Goal: Transaction & Acquisition: Purchase product/service

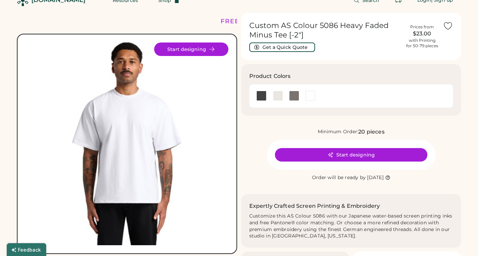
scroll to position [13, 0]
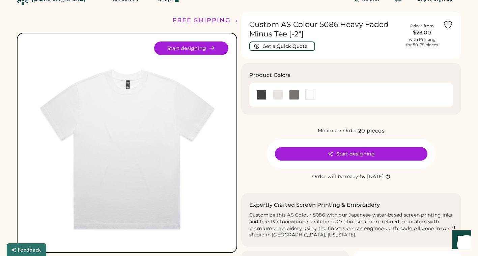
click at [332, 155] on icon at bounding box center [331, 154] width 6 height 6
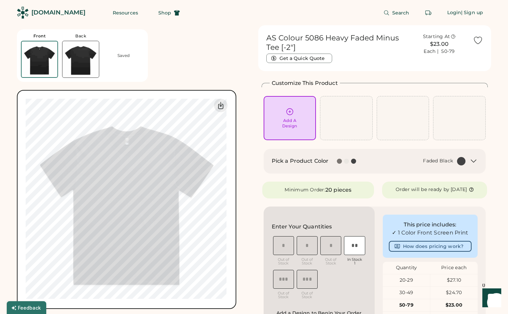
click at [346, 162] on div at bounding box center [346, 161] width 5 height 5
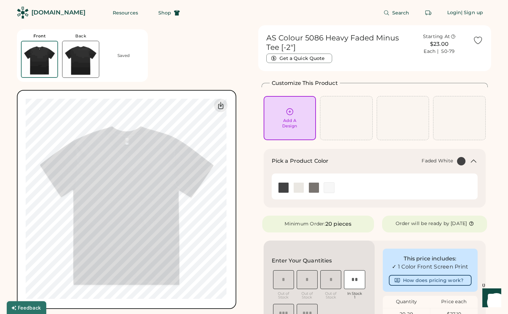
click at [330, 186] on img at bounding box center [329, 188] width 10 height 10
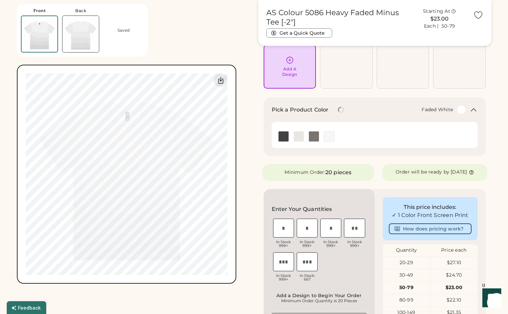
scroll to position [74, 0]
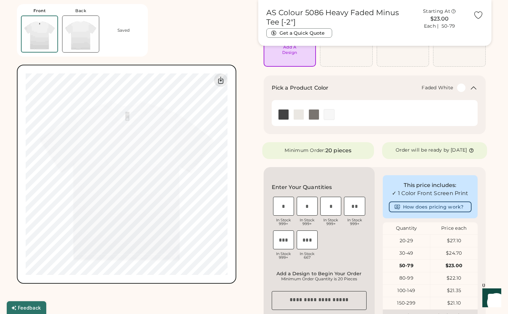
click at [281, 209] on input "input" at bounding box center [283, 206] width 21 height 19
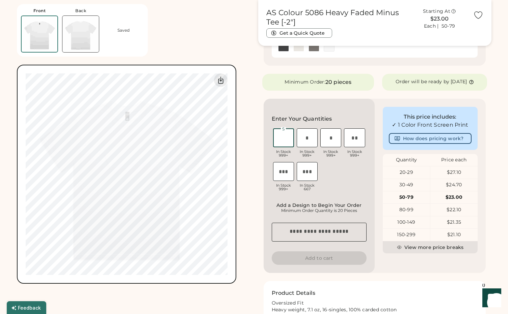
scroll to position [133, 0]
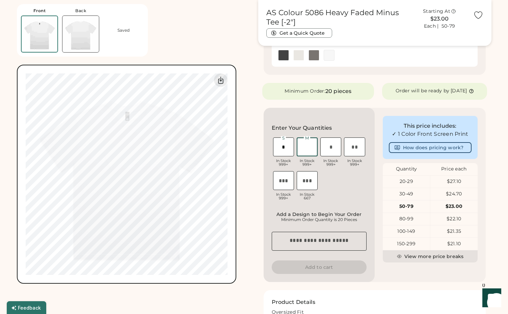
click at [307, 147] on input "input" at bounding box center [307, 147] width 21 height 19
drag, startPoint x: 287, startPoint y: 148, endPoint x: 264, endPoint y: 148, distance: 23.6
click at [264, 148] on div "Enter Your Quantities S In Stock 999+ M In Stock 999+ L In Stock 999+ XL In Sto…" at bounding box center [319, 195] width 111 height 174
type input "*"
click at [307, 148] on input "input" at bounding box center [307, 147] width 21 height 19
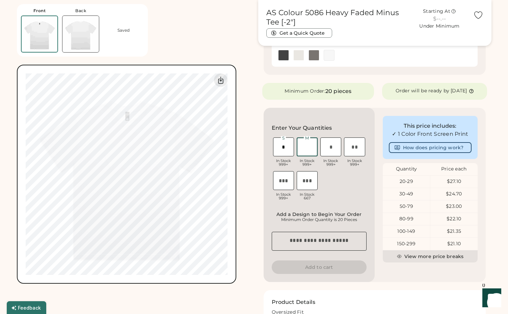
click at [283, 181] on input "input" at bounding box center [283, 180] width 21 height 19
drag, startPoint x: 283, startPoint y: 182, endPoint x: 279, endPoint y: 183, distance: 4.7
click at [279, 183] on input "input" at bounding box center [283, 180] width 21 height 19
click at [284, 183] on input "input" at bounding box center [283, 180] width 21 height 19
type input "*"
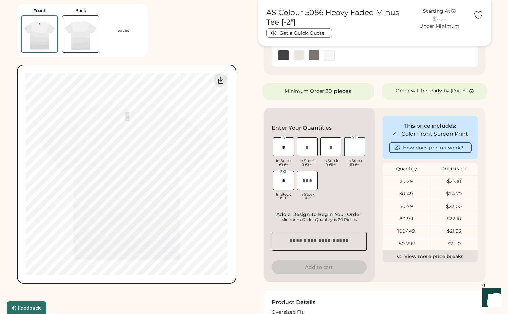
click at [358, 149] on input "input" at bounding box center [354, 147] width 21 height 19
type input "*"
click at [330, 147] on input "input" at bounding box center [330, 147] width 21 height 19
type input "*"
click at [310, 149] on input "input" at bounding box center [307, 147] width 21 height 19
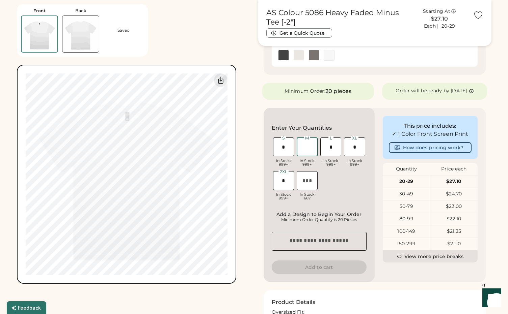
click at [307, 147] on input "input" at bounding box center [307, 147] width 21 height 19
type input "**"
click at [327, 180] on div "S In Stock 999+ M In Stock 999+ L In Stock 999+ XL In Stock 999+ 2XL In Stock 9…" at bounding box center [319, 169] width 95 height 67
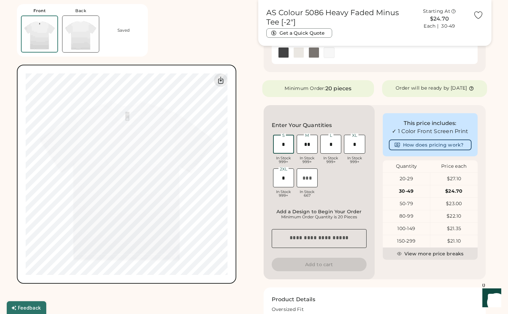
drag, startPoint x: 286, startPoint y: 145, endPoint x: 280, endPoint y: 145, distance: 6.1
click at [280, 145] on input "input" at bounding box center [283, 144] width 21 height 19
type input "*"
click at [332, 145] on input "input" at bounding box center [330, 144] width 21 height 19
click at [306, 144] on input "input" at bounding box center [307, 144] width 21 height 19
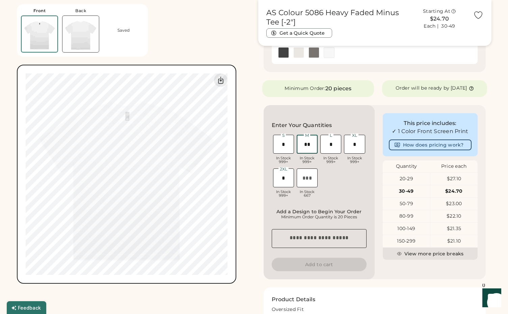
type input "**"
drag, startPoint x: 327, startPoint y: 144, endPoint x: 333, endPoint y: 145, distance: 5.4
click at [333, 145] on input "input" at bounding box center [330, 144] width 21 height 19
type input "**"
click at [352, 148] on input "input" at bounding box center [354, 144] width 21 height 19
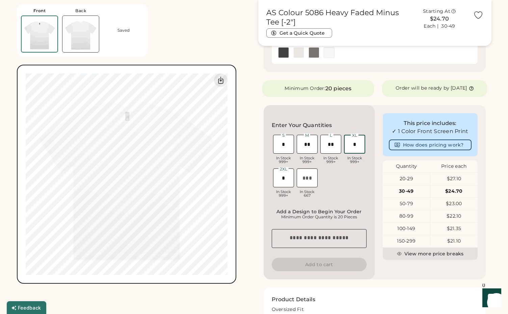
click at [285, 181] on input "input" at bounding box center [283, 178] width 21 height 19
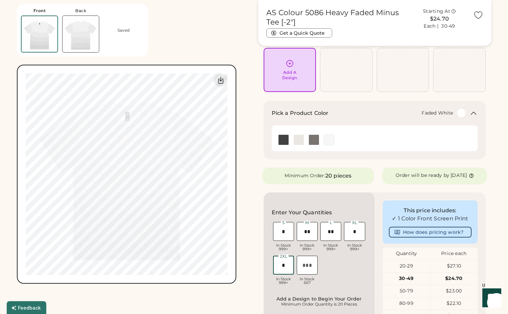
scroll to position [0, 0]
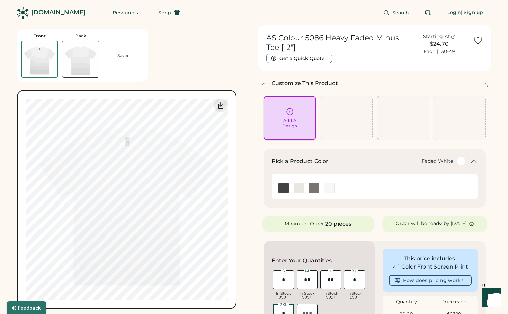
click at [290, 119] on div "Add A Design" at bounding box center [289, 123] width 15 height 11
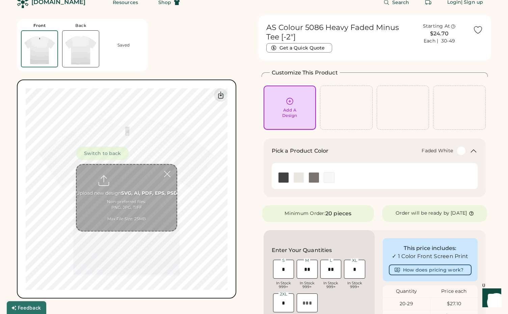
scroll to position [25, 0]
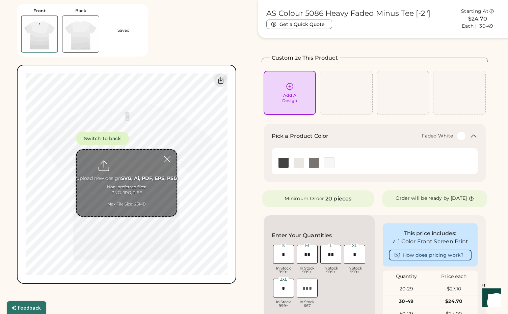
click at [121, 197] on input "file" at bounding box center [127, 183] width 100 height 66
type input "**********"
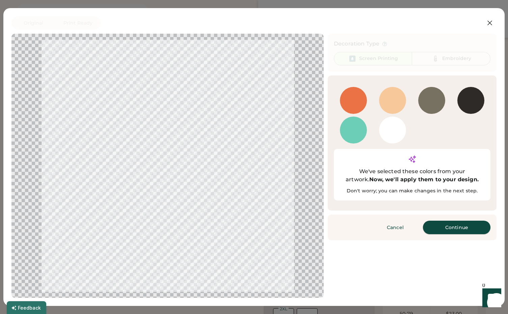
click at [449, 221] on button "Continue" at bounding box center [456, 227] width 67 height 13
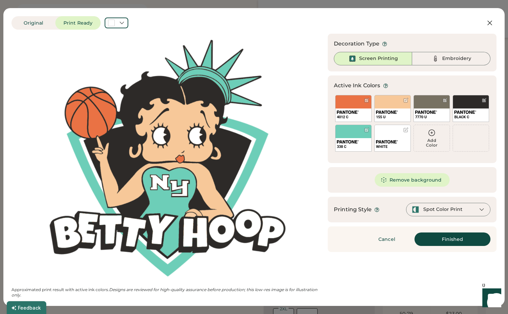
click at [214, 144] on div at bounding box center [168, 159] width 300 height 238
click at [432, 134] on icon at bounding box center [431, 133] width 8 height 8
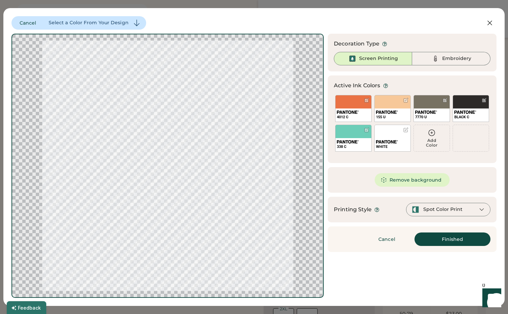
click at [431, 134] on icon at bounding box center [431, 133] width 8 height 8
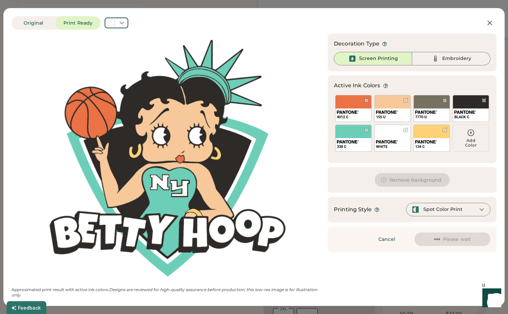
click at [474, 136] on icon at bounding box center [471, 133] width 8 height 8
click at [358, 111] on img at bounding box center [348, 112] width 22 height 3
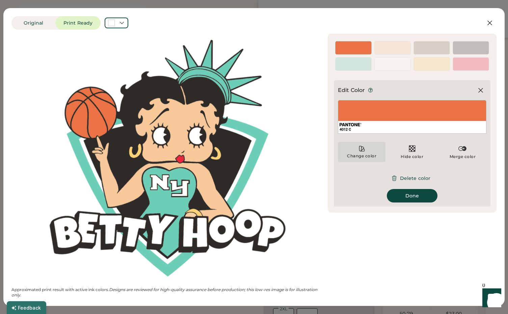
click at [361, 149] on icon at bounding box center [361, 148] width 5 height 5
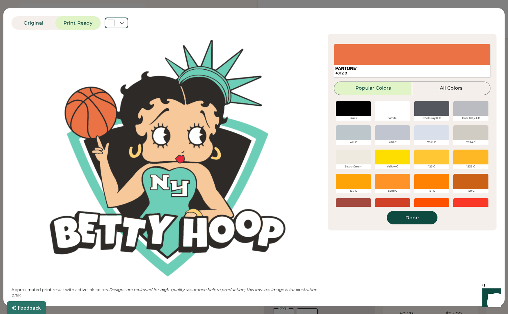
click at [434, 182] on div at bounding box center [431, 181] width 35 height 15
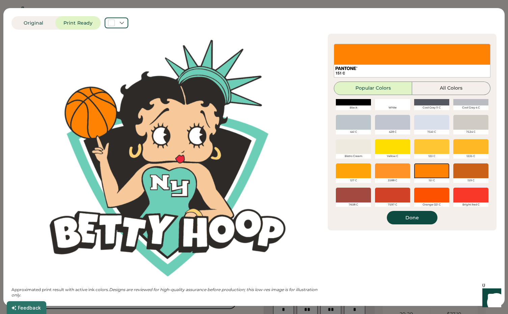
scroll to position [27, 0]
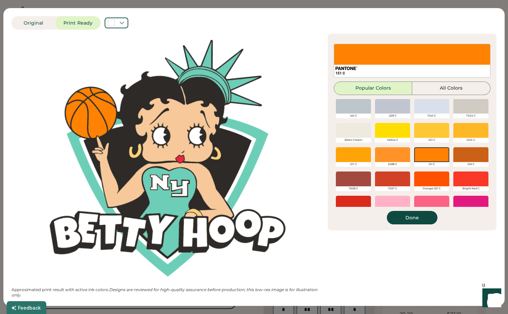
click at [397, 155] on div at bounding box center [392, 154] width 35 height 15
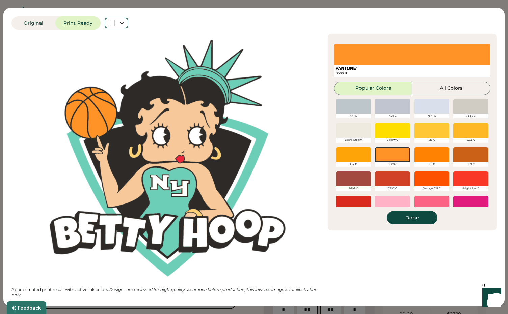
type input "*****"
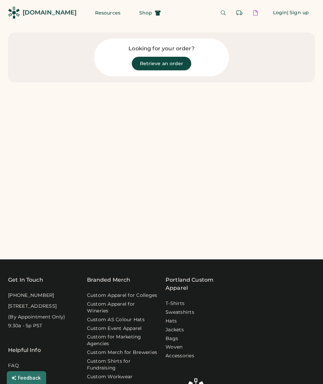
click at [162, 63] on button "Retrieve an order" at bounding box center [162, 63] width 60 height 13
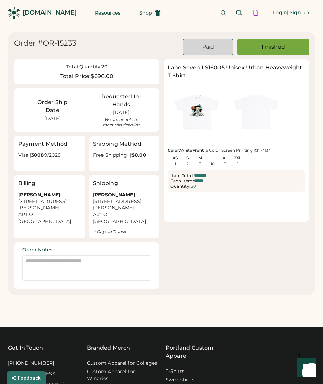
click at [191, 113] on img at bounding box center [197, 111] width 59 height 59
click at [195, 108] on img at bounding box center [197, 111] width 59 height 59
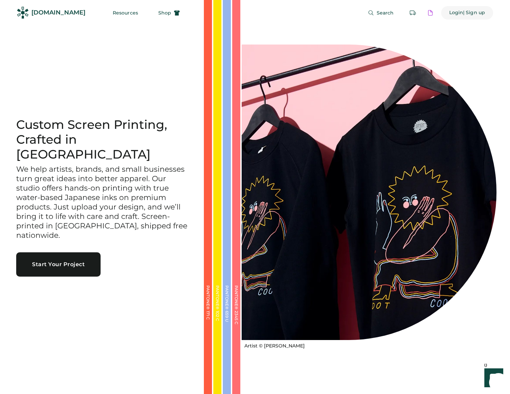
click at [454, 11] on div "Login" at bounding box center [456, 12] width 14 height 7
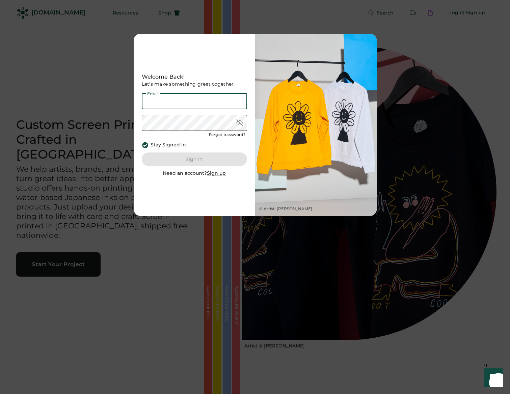
click at [170, 103] on input "email" at bounding box center [194, 101] width 105 height 16
type input "**********"
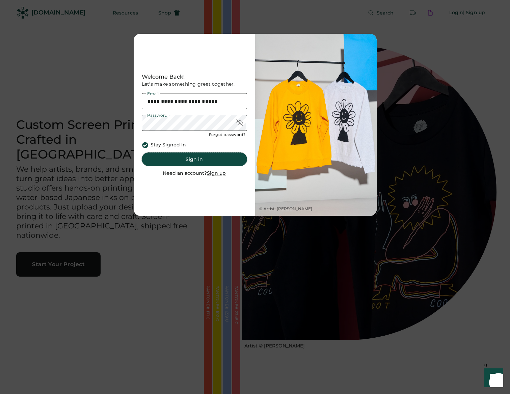
click at [185, 158] on button "Sign in" at bounding box center [194, 159] width 105 height 13
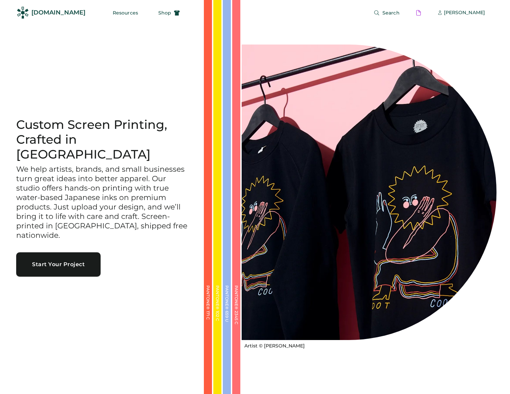
click at [59, 252] on button "Start Your Project" at bounding box center [58, 264] width 84 height 24
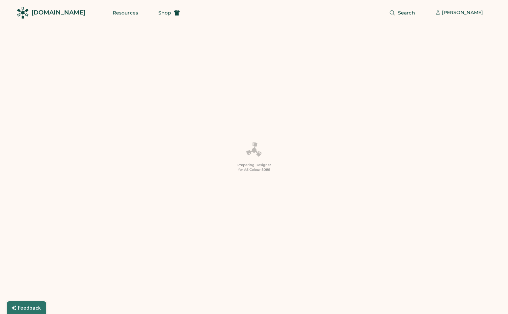
type input "*"
type input "**"
type input "******"
type input "**"
type input "*"
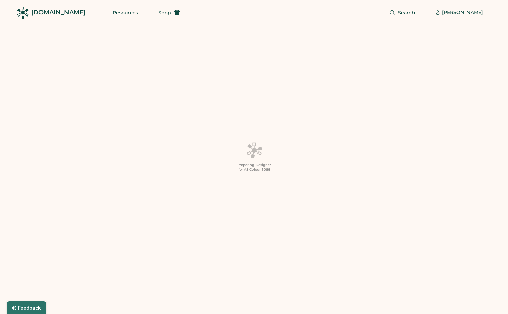
type input "**"
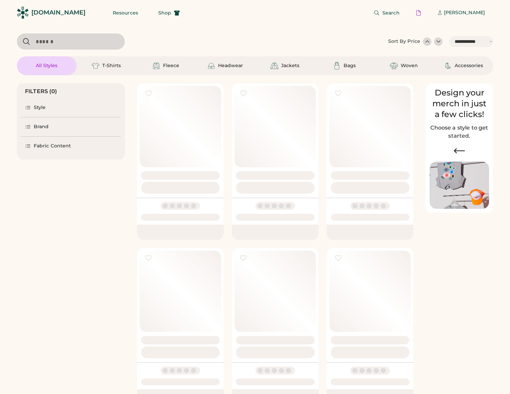
select select "*****"
select select "*"
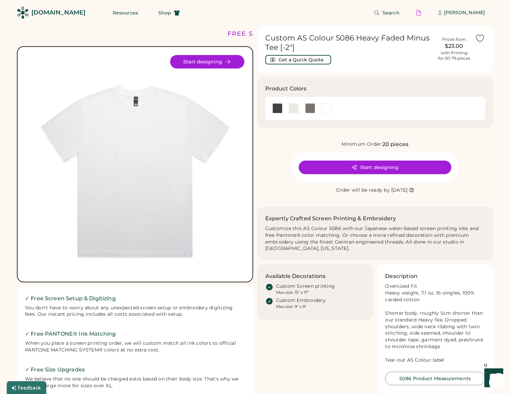
click at [379, 169] on button "Start designing" at bounding box center [375, 167] width 153 height 13
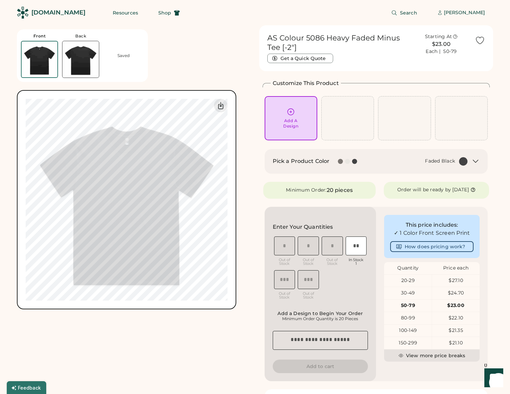
click at [476, 161] on icon at bounding box center [475, 161] width 8 height 8
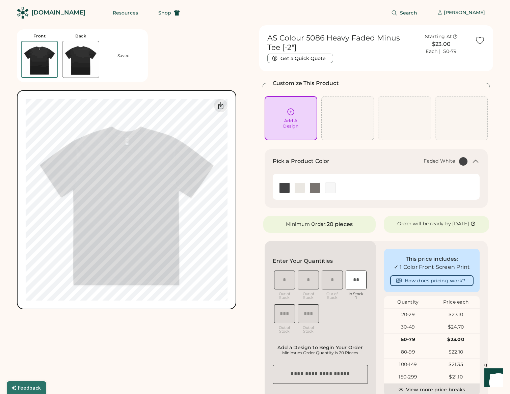
click at [326, 186] on img at bounding box center [330, 188] width 10 height 10
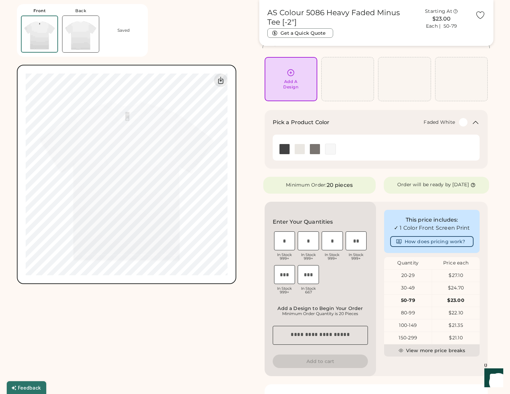
scroll to position [63, 0]
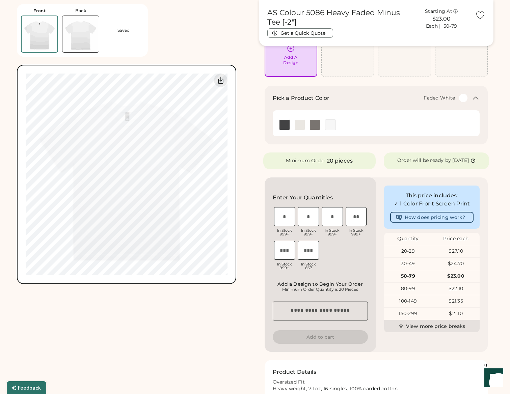
click at [313, 314] on textarea at bounding box center [320, 311] width 95 height 19
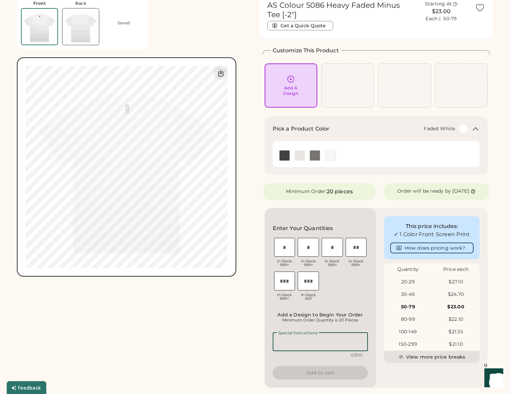
scroll to position [0, 0]
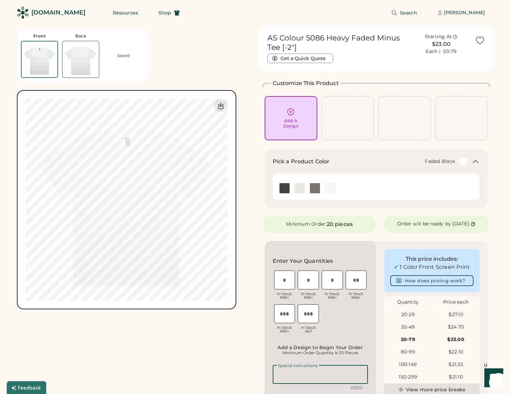
click at [286, 185] on img at bounding box center [284, 188] width 10 height 10
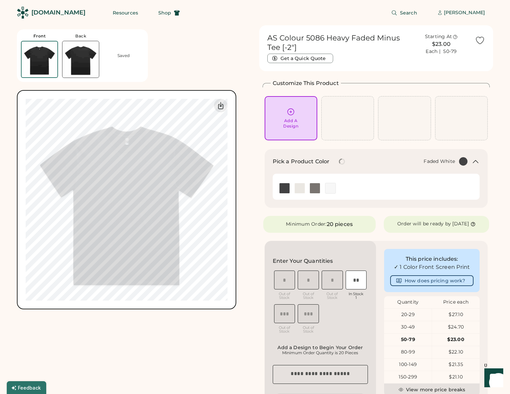
click at [330, 187] on img at bounding box center [330, 188] width 10 height 10
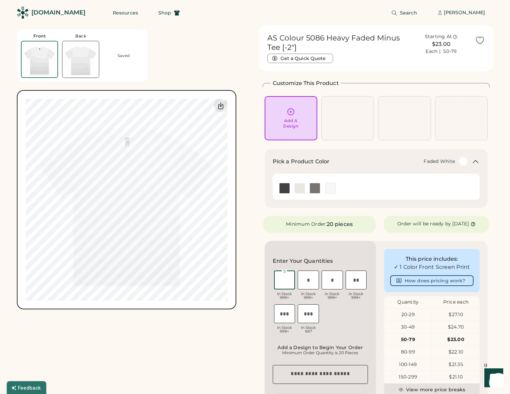
click at [284, 277] on input "input" at bounding box center [284, 280] width 21 height 19
type input "*"
click at [306, 283] on input "input" at bounding box center [308, 280] width 21 height 19
click at [330, 280] on input "input" at bounding box center [332, 280] width 21 height 19
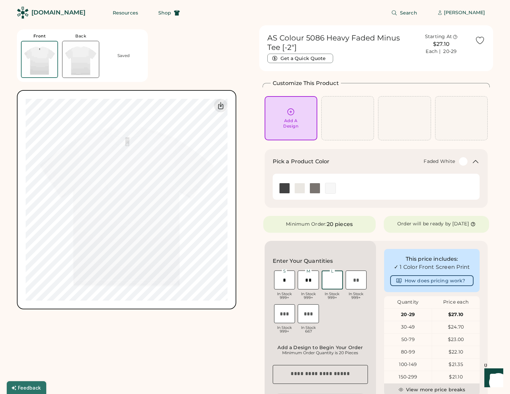
click at [309, 282] on input "input" at bounding box center [308, 280] width 21 height 19
click at [308, 280] on input "input" at bounding box center [308, 280] width 21 height 19
drag, startPoint x: 307, startPoint y: 280, endPoint x: 311, endPoint y: 280, distance: 3.7
click at [311, 280] on input "input" at bounding box center [308, 280] width 21 height 19
type input "**"
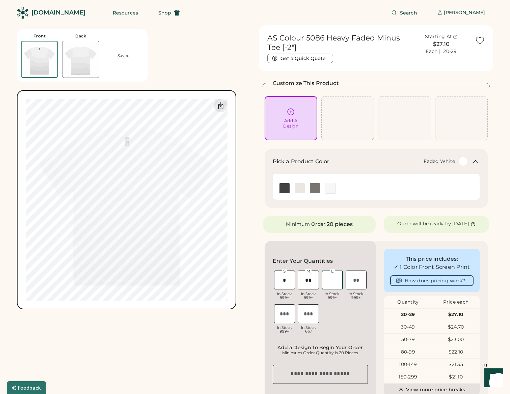
click at [330, 281] on input "input" at bounding box center [332, 280] width 21 height 19
drag, startPoint x: 285, startPoint y: 282, endPoint x: 281, endPoint y: 282, distance: 4.0
click at [281, 282] on input "input" at bounding box center [284, 280] width 21 height 19
click at [309, 281] on input "input" at bounding box center [308, 280] width 21 height 19
click at [334, 280] on input "input" at bounding box center [332, 280] width 21 height 19
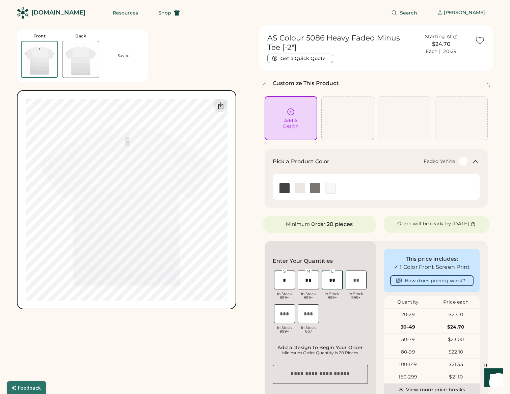
type input "**"
click at [353, 281] on input "input" at bounding box center [356, 280] width 21 height 19
click at [361, 279] on input "input" at bounding box center [356, 280] width 21 height 19
type input "*"
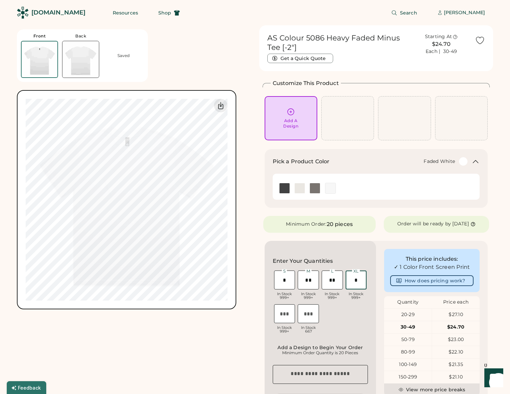
click at [283, 313] on input "input" at bounding box center [284, 313] width 21 height 19
type input "*"
click at [284, 119] on div "Add A Design" at bounding box center [290, 123] width 15 height 11
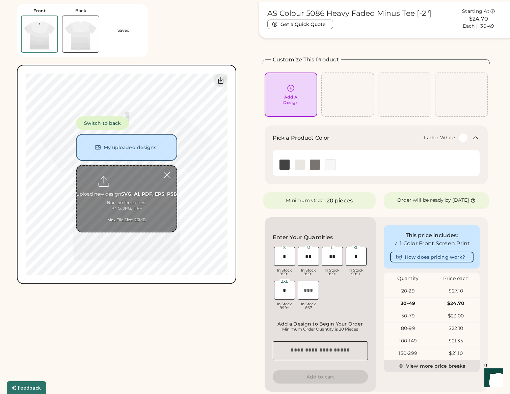
scroll to position [25, 0]
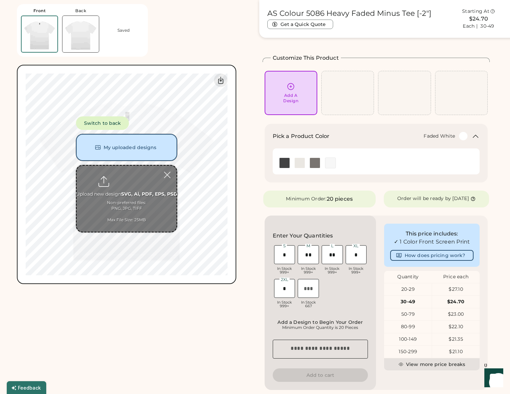
click at [127, 152] on button "My uploaded designs" at bounding box center [126, 147] width 101 height 27
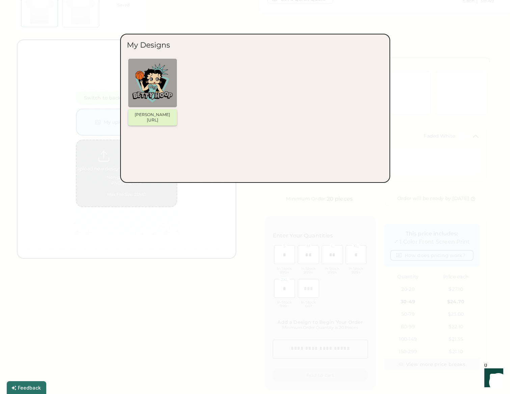
click at [157, 86] on img at bounding box center [152, 83] width 40 height 40
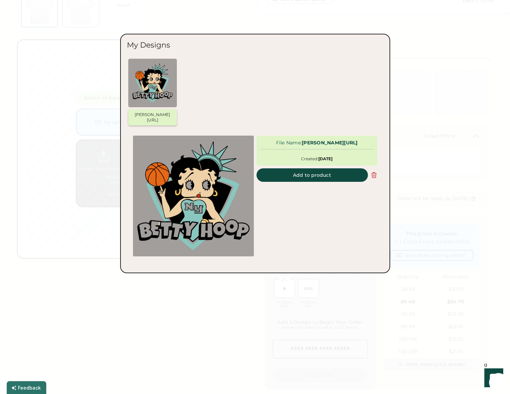
scroll to position [0, 0]
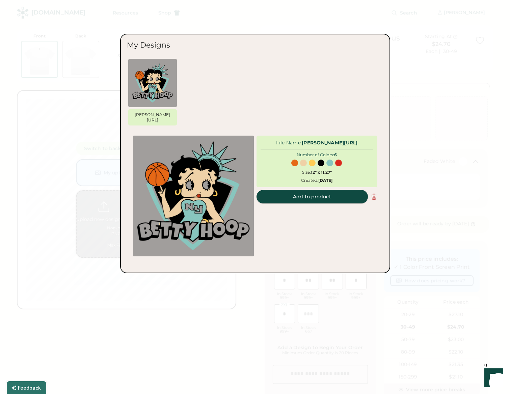
click at [315, 192] on button "Add to product" at bounding box center [311, 196] width 111 height 13
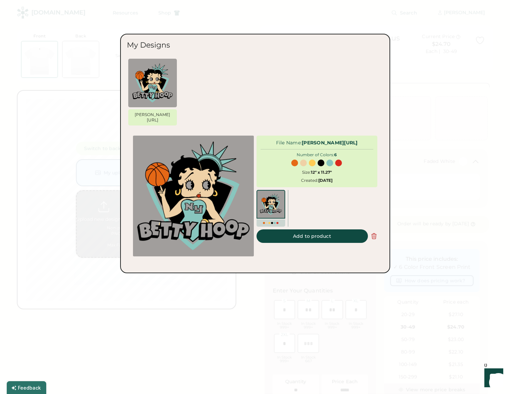
type input "******"
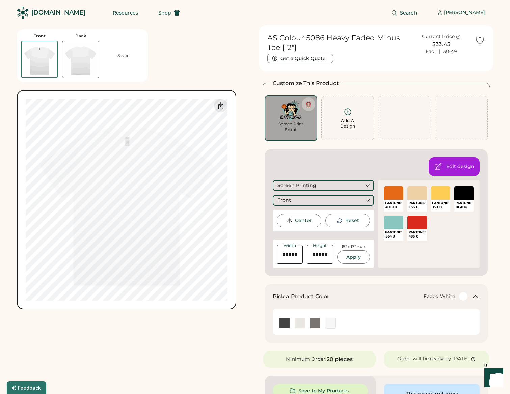
click at [220, 55] on div "Front Back Saved Switch to back My uploaded designs Upload new design SVG, Ai, …" at bounding box center [134, 167] width 234 height 284
type input "*****"
type input "****"
click at [190, 68] on div "Front Back Saved Switch to back My uploaded designs Upload new design SVG, Ai, …" at bounding box center [134, 167] width 234 height 284
click at [245, 223] on div "Front Back Saved Switch to back My uploaded designs Upload new design SVG, Ai, …" at bounding box center [134, 167] width 234 height 284
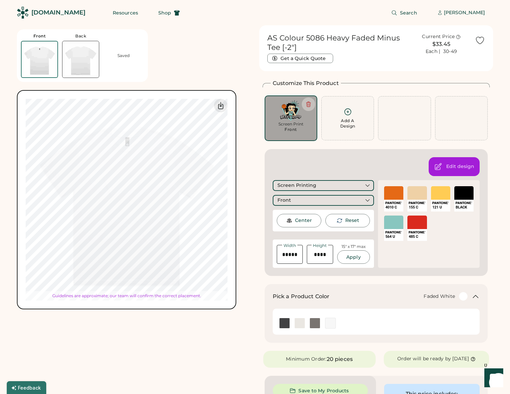
type input "****"
click at [192, 91] on div "Switch to back My uploaded designs Upload new design SVG, Ai, PDF, EPS, PSD Non…" at bounding box center [126, 199] width 219 height 219
type input "*****"
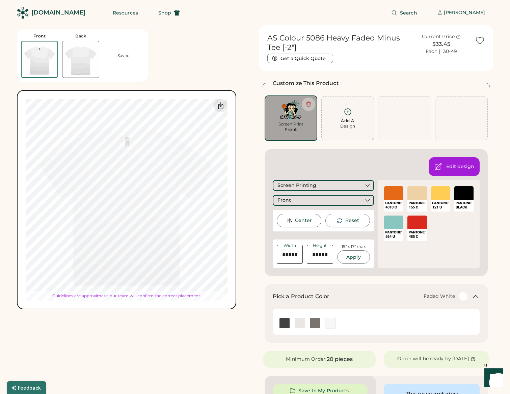
type input "*****"
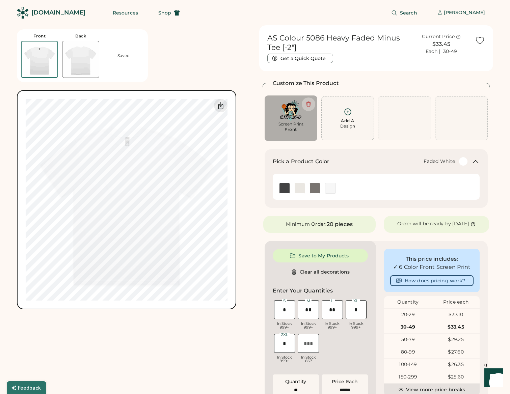
type input "*****"
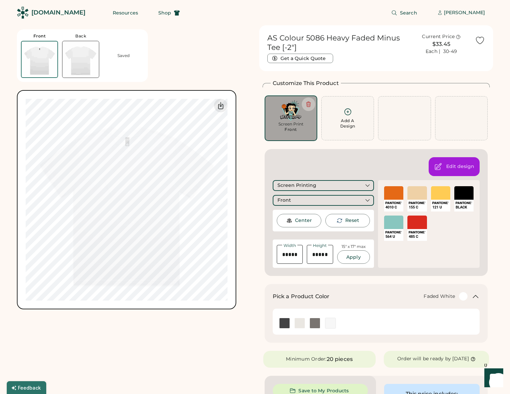
click at [302, 220] on div "Center" at bounding box center [303, 220] width 17 height 7
click at [302, 201] on div "Front" at bounding box center [324, 200] width 102 height 11
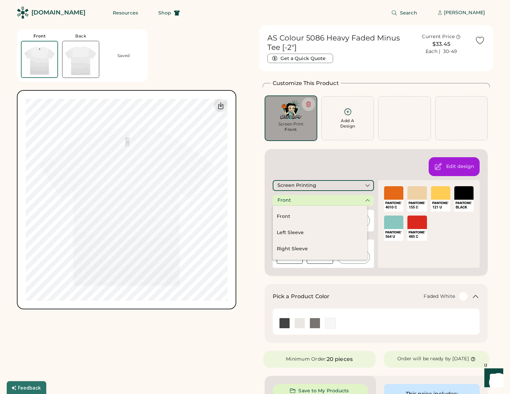
click at [302, 201] on div "Front" at bounding box center [324, 200] width 102 height 11
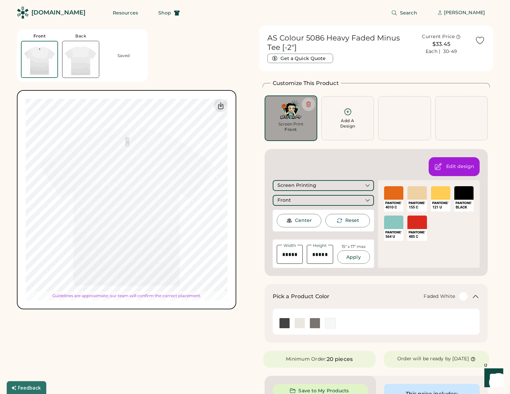
type input "*****"
type input "****"
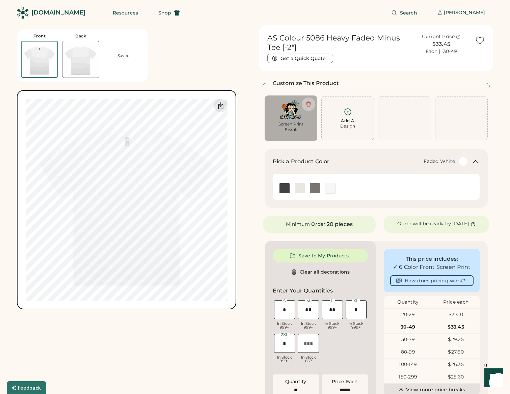
type input "*****"
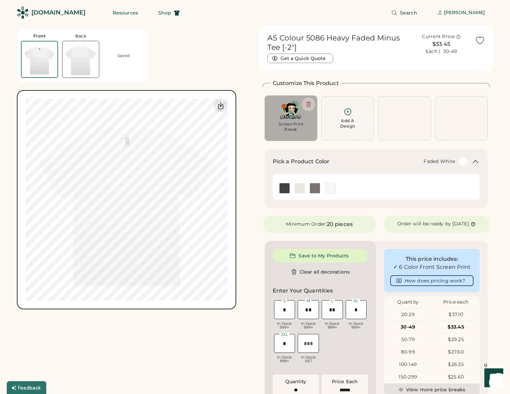
type input "*****"
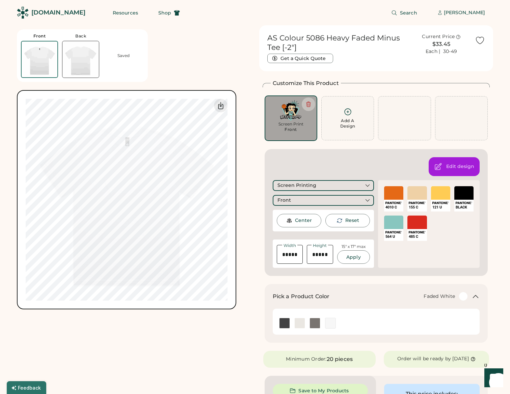
click at [385, 157] on div "Edit design Screen Printing Front Center Reset Width Height 15" x 17" max Apply…" at bounding box center [376, 212] width 223 height 127
click at [397, 147] on div "Customize This Product Add A Design Screen Print Front Add A Design Edit design…" at bounding box center [375, 177] width 227 height 197
click at [353, 258] on button "Apply" at bounding box center [353, 256] width 33 height 13
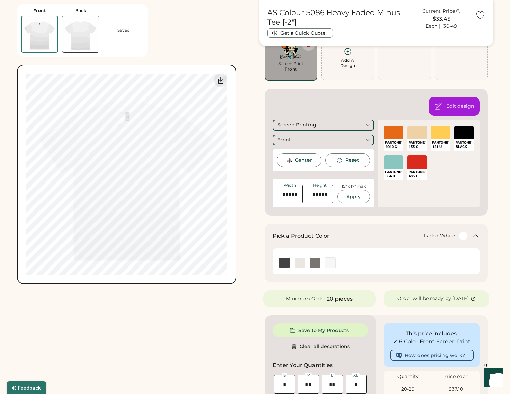
scroll to position [223, 0]
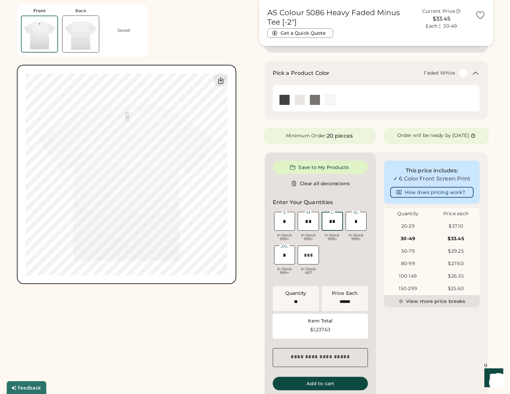
click at [335, 222] on input "input" at bounding box center [332, 221] width 21 height 19
type input "*"
type input "**"
type input "*"
click at [353, 222] on input "input" at bounding box center [356, 221] width 21 height 19
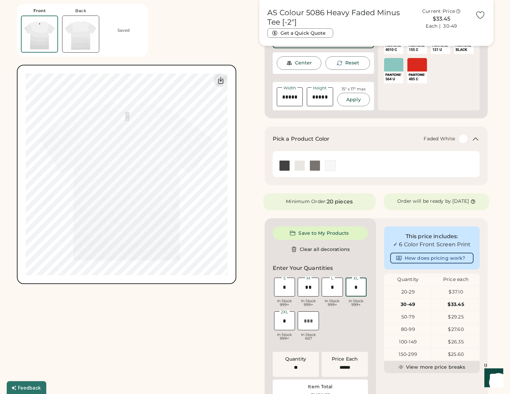
scroll to position [198, 0]
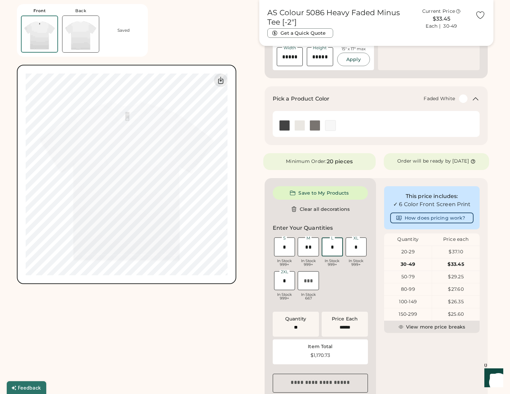
click at [331, 250] on input "input" at bounding box center [332, 247] width 21 height 19
click at [358, 249] on input "input" at bounding box center [356, 247] width 21 height 19
click at [301, 249] on input "input" at bounding box center [308, 247] width 21 height 19
click at [279, 248] on input "input" at bounding box center [284, 247] width 21 height 19
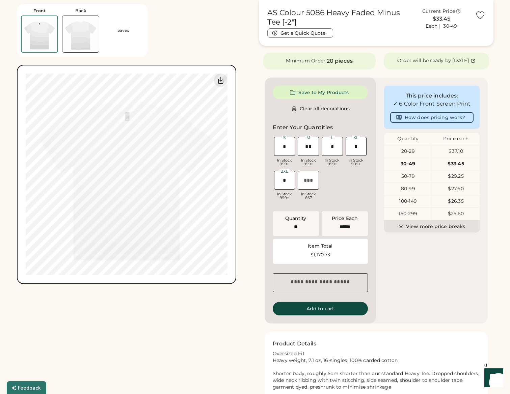
scroll to position [164, 0]
drag, startPoint x: 310, startPoint y: 254, endPoint x: 347, endPoint y: 254, distance: 36.4
click at [347, 254] on div "$1,170.73" at bounding box center [320, 254] width 87 height 5
click at [311, 147] on input "input" at bounding box center [308, 146] width 21 height 19
type input "**"
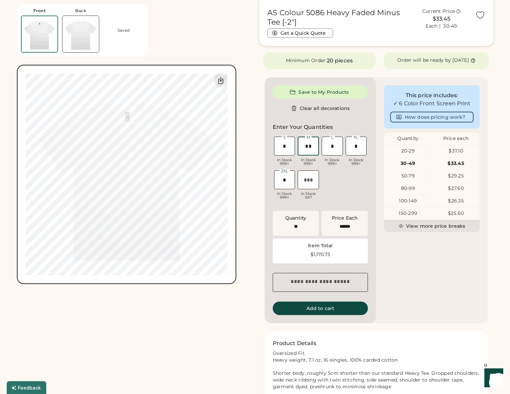
type input "**"
click at [333, 147] on input "input" at bounding box center [332, 146] width 21 height 19
click at [353, 147] on input "input" at bounding box center [356, 146] width 21 height 19
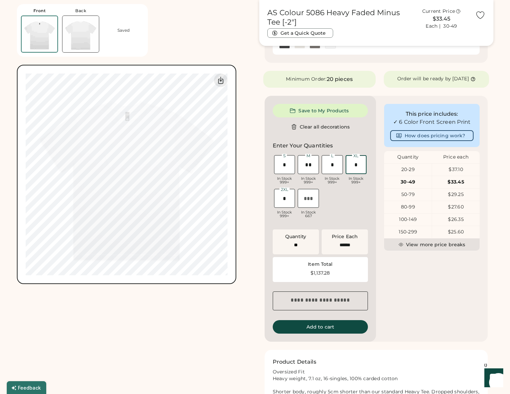
scroll to position [140, 0]
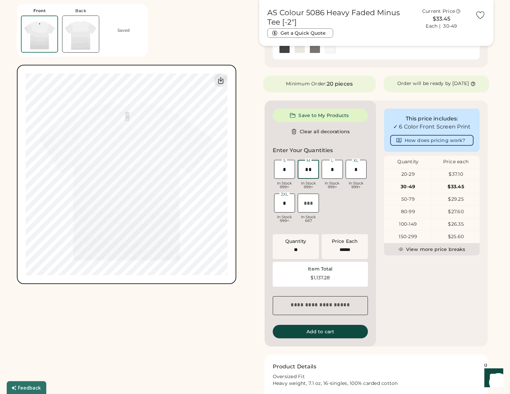
click at [309, 170] on input "input" at bounding box center [308, 169] width 21 height 19
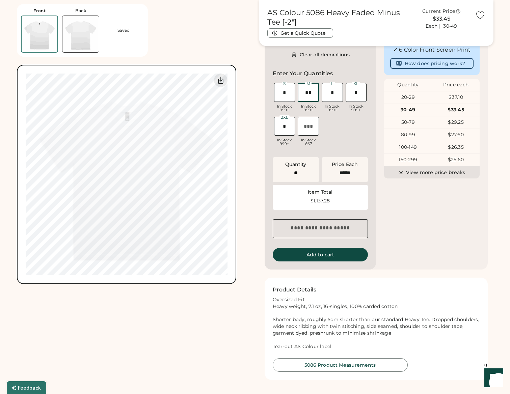
scroll to position [215, 0]
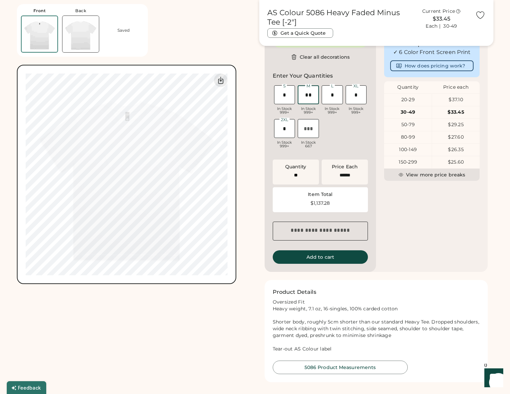
click at [335, 96] on input "input" at bounding box center [332, 94] width 21 height 19
click at [362, 99] on input "input" at bounding box center [356, 94] width 21 height 19
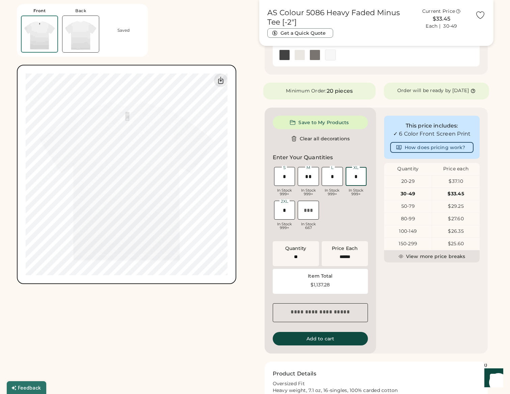
scroll to position [70, 0]
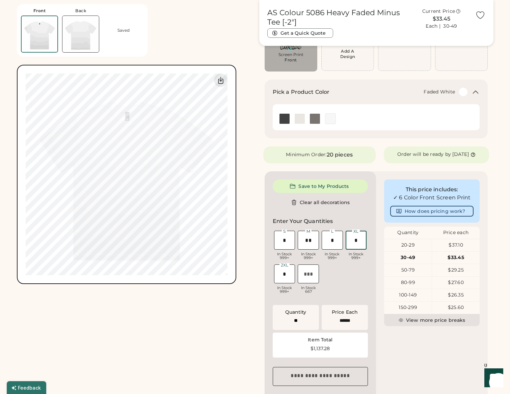
click at [345, 169] on div "AS Colour 5086 Heavy Faded Minus Tee [-2"] Get a Quick Quote Current Price $33.…" at bounding box center [376, 248] width 234 height 584
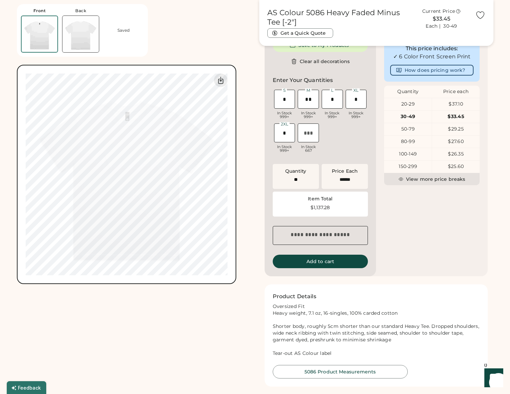
scroll to position [211, 0]
click at [320, 262] on button "Add to cart" at bounding box center [320, 260] width 95 height 13
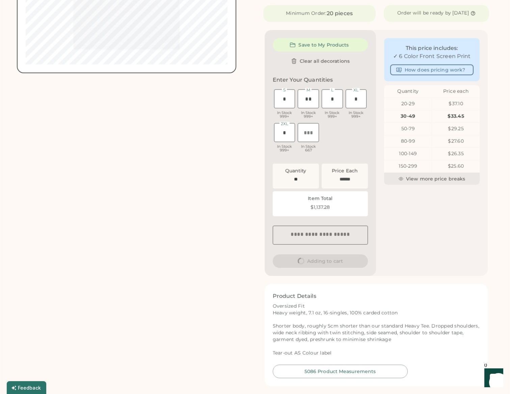
scroll to position [0, 0]
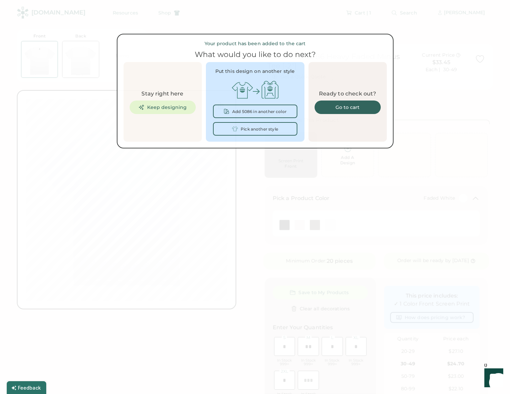
type input "**"
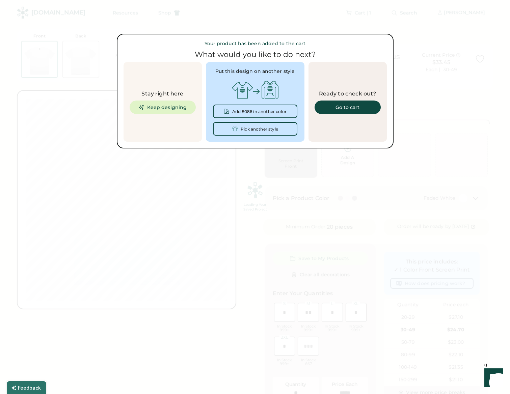
type input "**"
type input "*"
type input "******"
click at [357, 111] on link "Go to cart" at bounding box center [347, 107] width 66 height 13
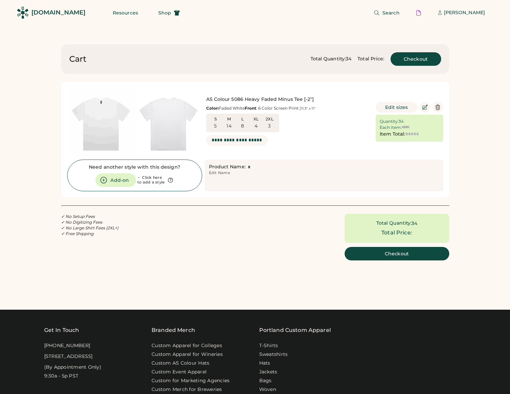
type input "******"
type input "*********"
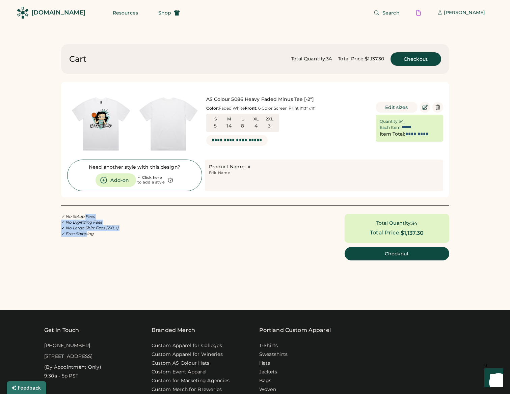
drag, startPoint x: 85, startPoint y: 216, endPoint x: 87, endPoint y: 236, distance: 20.7
click at [87, 237] on div "✓ No Setup Fees ✓ No Digitizing Fees ✓ No Large Shirt Fees (2XL+) ✓ Free Shippi…" at bounding box center [89, 225] width 57 height 23
click at [86, 233] on em "✓ Free Shipping" at bounding box center [77, 233] width 32 height 5
click at [372, 253] on button "Checkout" at bounding box center [396, 253] width 105 height 13
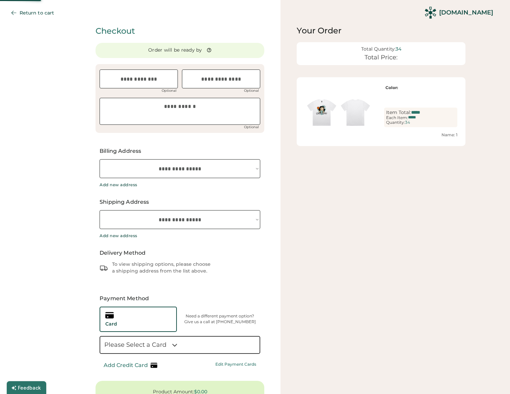
select select "**********"
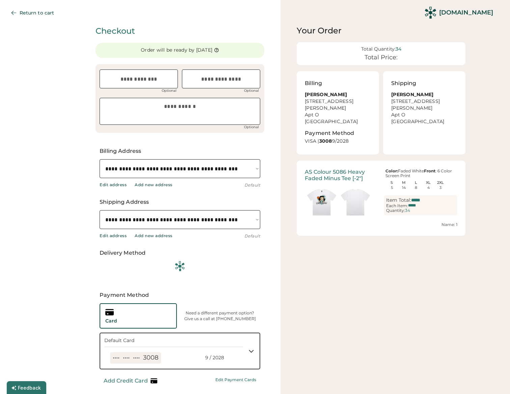
select select "**********"
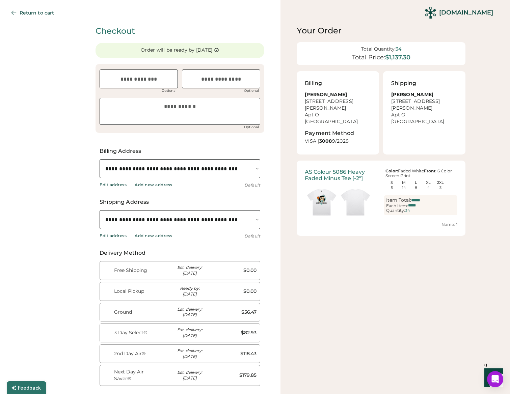
scroll to position [0, 17]
click at [139, 272] on div "Free Shipping" at bounding box center [135, 270] width 42 height 7
type input "*"
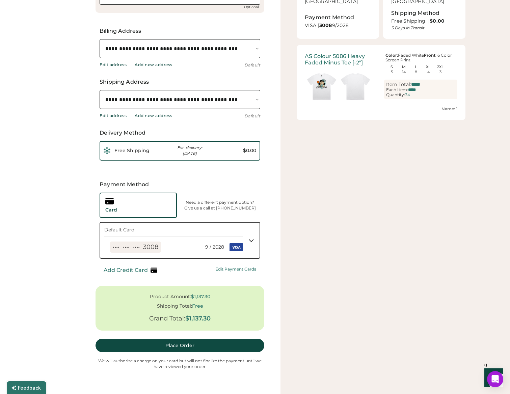
scroll to position [183, 0]
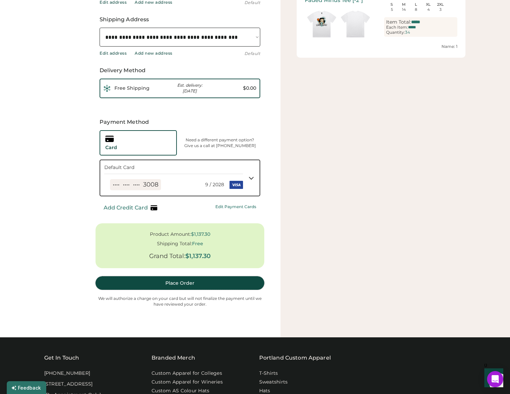
click at [136, 287] on button "Place Order" at bounding box center [179, 282] width 169 height 13
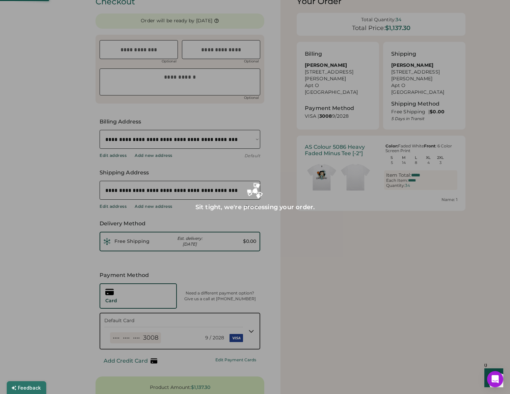
scroll to position [0, 0]
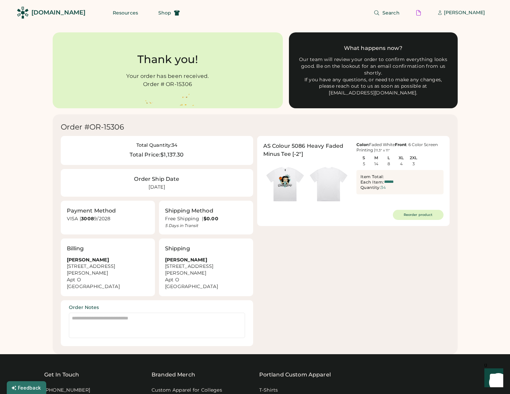
drag, startPoint x: 165, startPoint y: 84, endPoint x: 201, endPoint y: 84, distance: 35.8
click at [201, 84] on icon "Lottie animation" at bounding box center [168, 70] width 166 height 73
drag, startPoint x: 196, startPoint y: 84, endPoint x: 170, endPoint y: 84, distance: 26.7
click at [170, 84] on icon "Lottie animation" at bounding box center [168, 70] width 166 height 73
drag, startPoint x: 166, startPoint y: 85, endPoint x: 199, endPoint y: 84, distance: 32.4
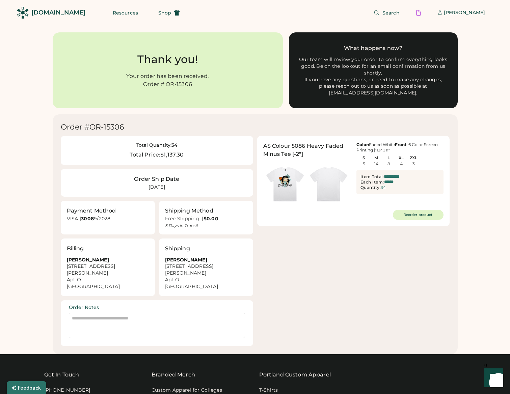
click at [200, 85] on icon "Lottie animation" at bounding box center [168, 70] width 166 height 73
click at [281, 147] on div "AS Colour 5086 Heavy Faded Minus Tee [-2"]" at bounding box center [306, 150] width 87 height 16
click at [50, 13] on div "[DOMAIN_NAME]" at bounding box center [58, 12] width 54 height 8
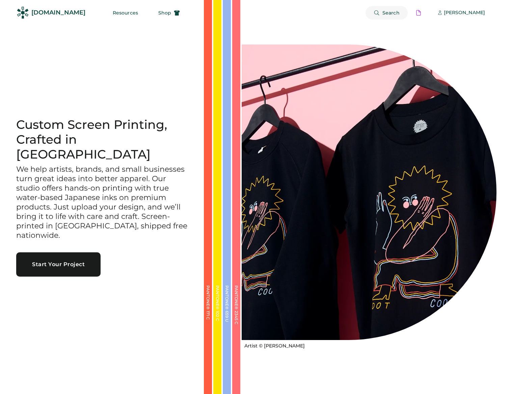
click at [394, 16] on button "Search" at bounding box center [386, 12] width 42 height 13
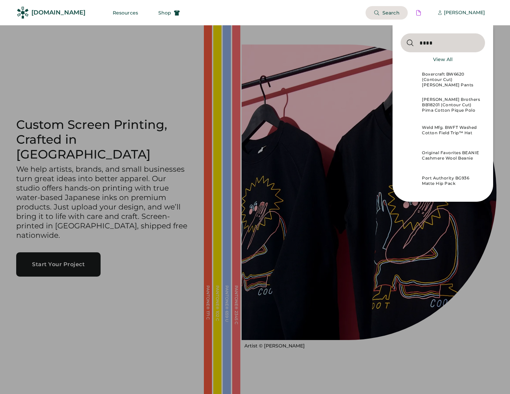
type input "****"
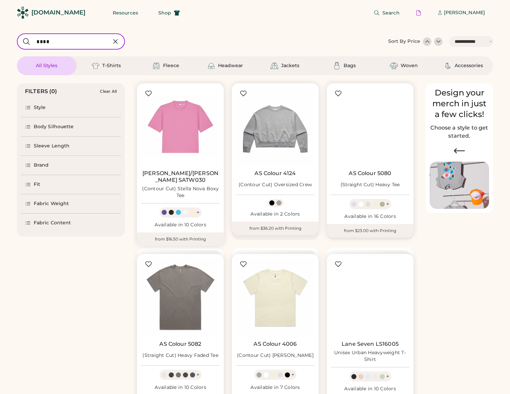
select select "*****"
select select "*"
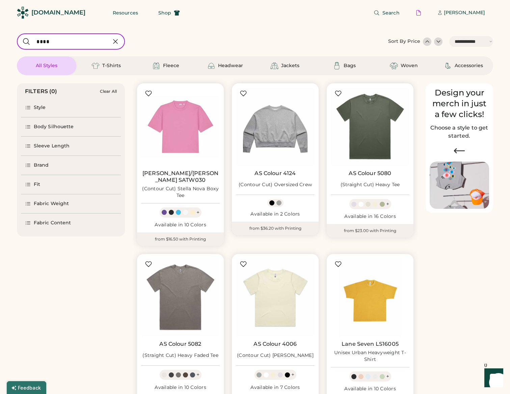
click at [88, 229] on div "Fabric Content" at bounding box center [71, 223] width 100 height 19
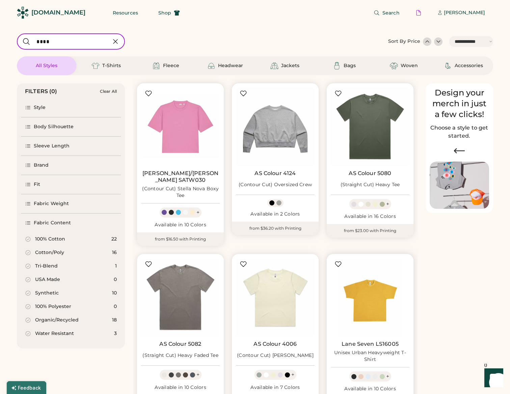
click at [375, 304] on img at bounding box center [370, 297] width 79 height 79
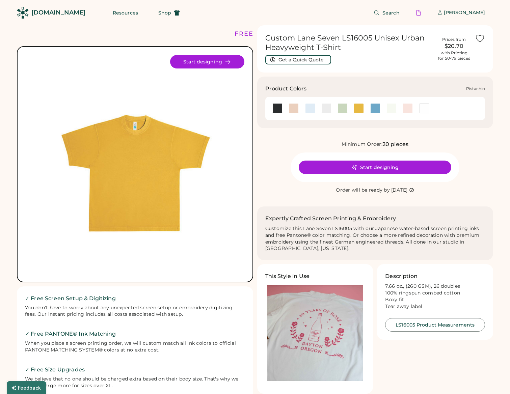
click at [393, 107] on div at bounding box center [391, 108] width 10 height 10
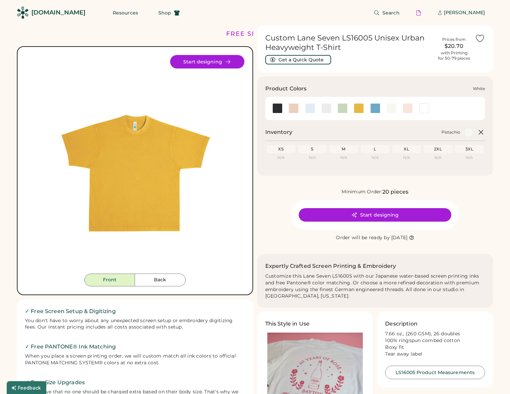
click at [426, 110] on div at bounding box center [424, 108] width 10 height 10
